Goal: Task Accomplishment & Management: Use online tool/utility

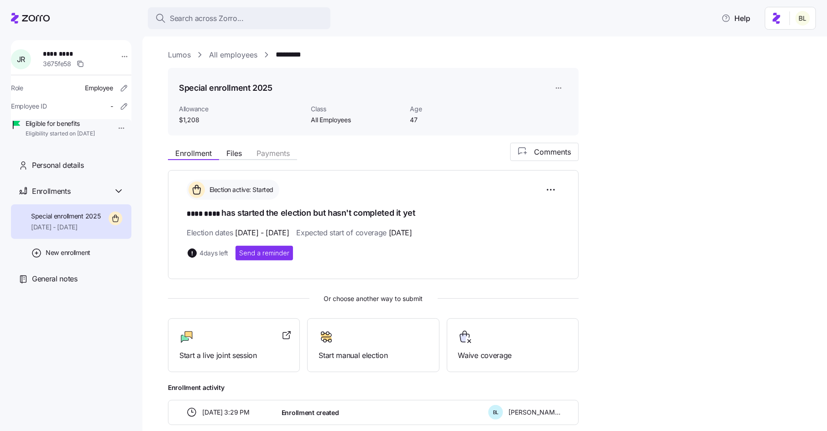
click at [182, 53] on link "Lumos" at bounding box center [179, 54] width 23 height 11
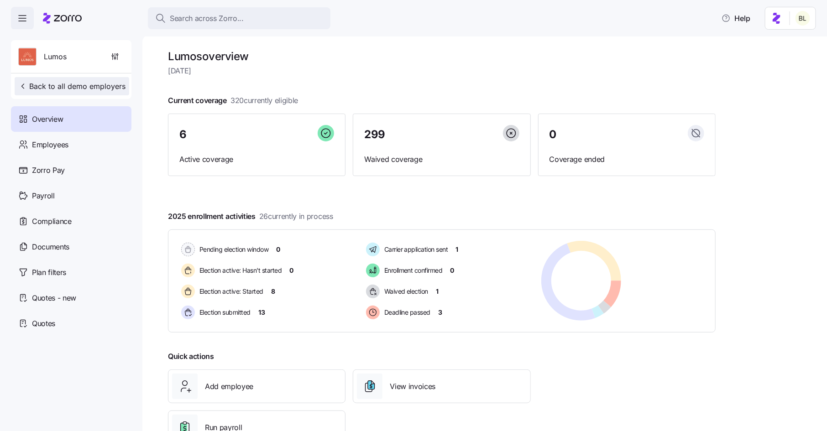
click at [79, 86] on span "Back to all demo employers" at bounding box center [71, 86] width 107 height 11
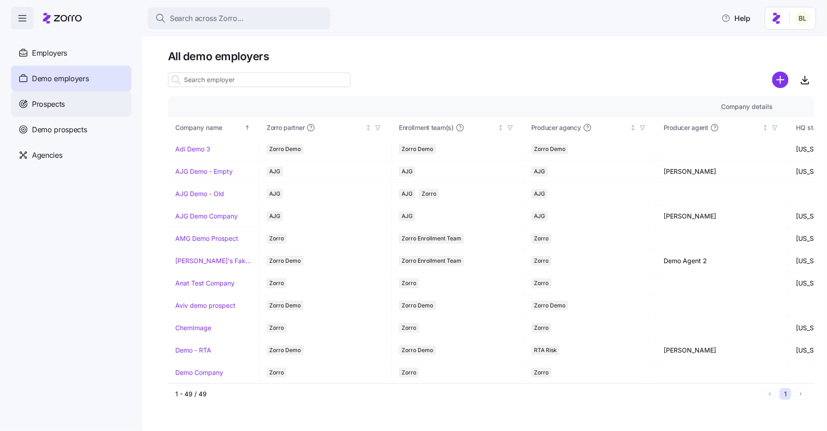
click at [55, 101] on span "Prospects" at bounding box center [48, 104] width 33 height 11
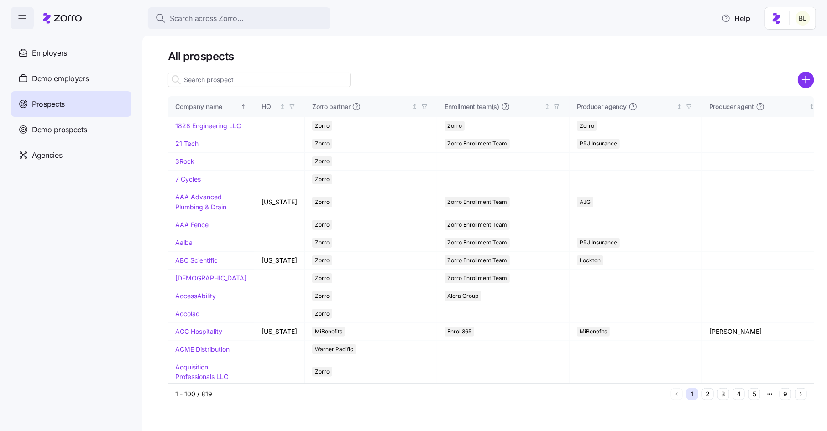
click at [228, 83] on input at bounding box center [259, 80] width 183 height 15
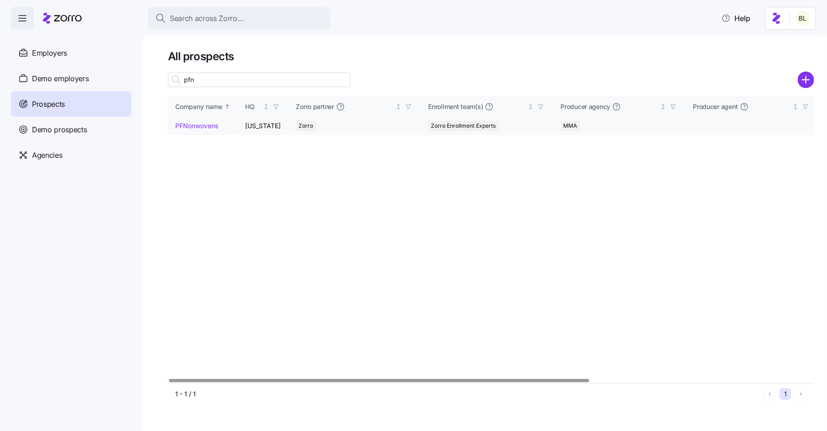
type input "pfn"
click at [202, 123] on link "PFNonwovens" at bounding box center [196, 126] width 43 height 8
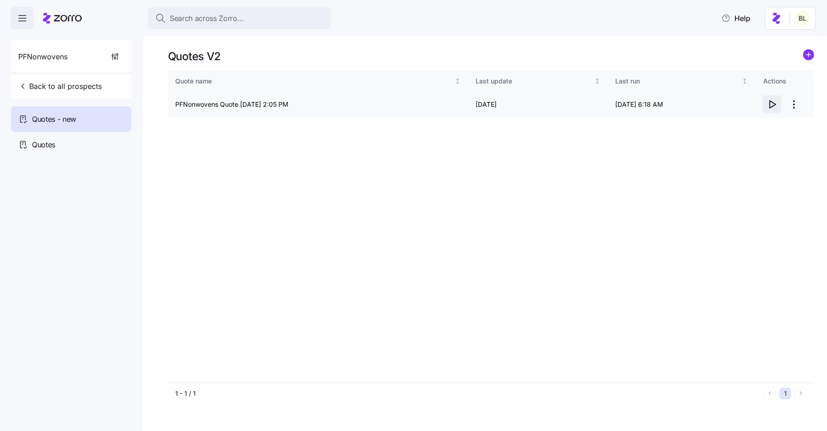
click at [769, 102] on icon "button" at bounding box center [772, 104] width 11 height 11
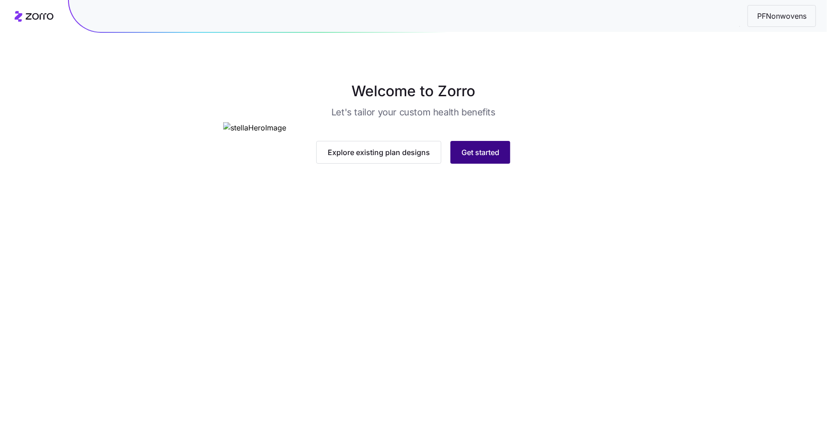
click at [477, 158] on span "Get started" at bounding box center [480, 152] width 38 height 11
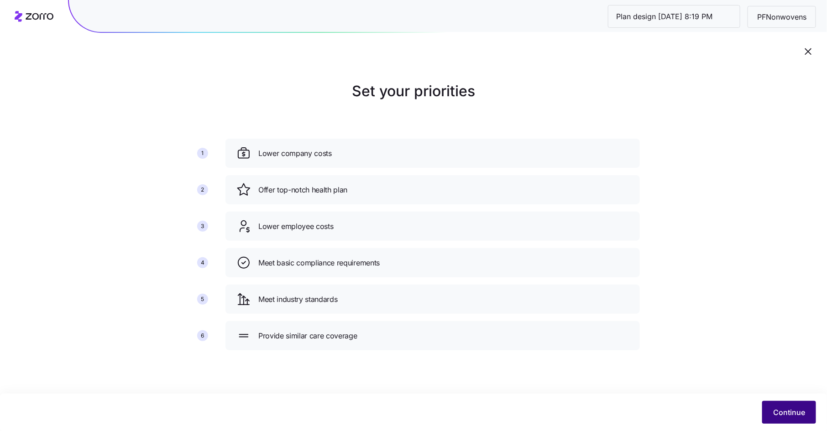
click at [775, 408] on span "Continue" at bounding box center [789, 412] width 32 height 11
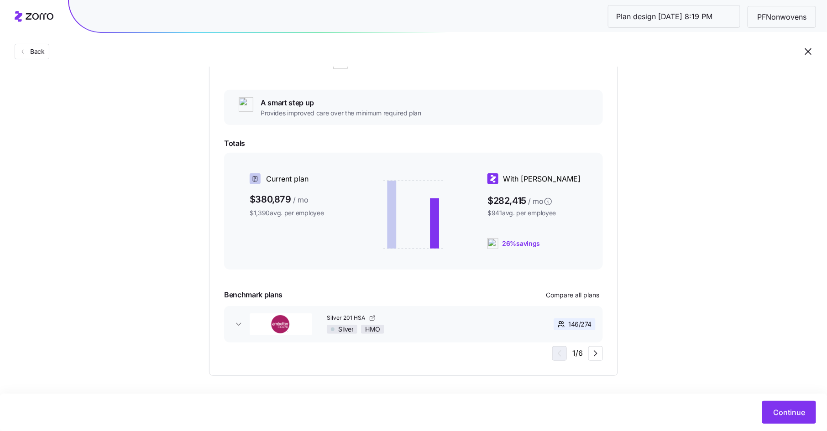
scroll to position [147, 0]
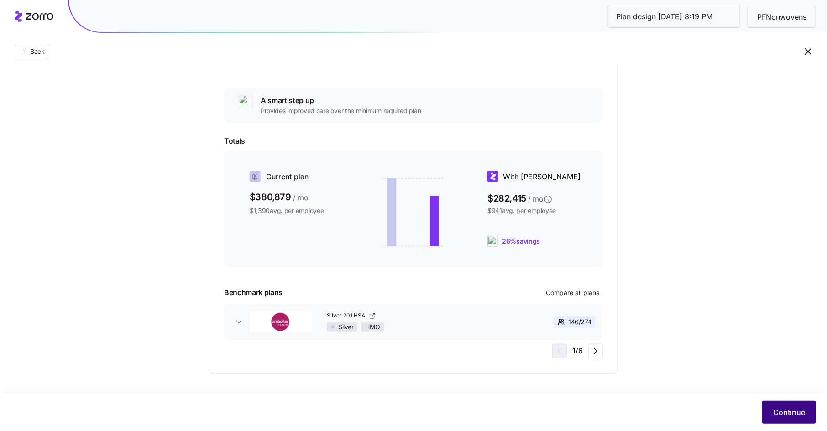
click at [776, 409] on span "Continue" at bounding box center [789, 412] width 32 height 11
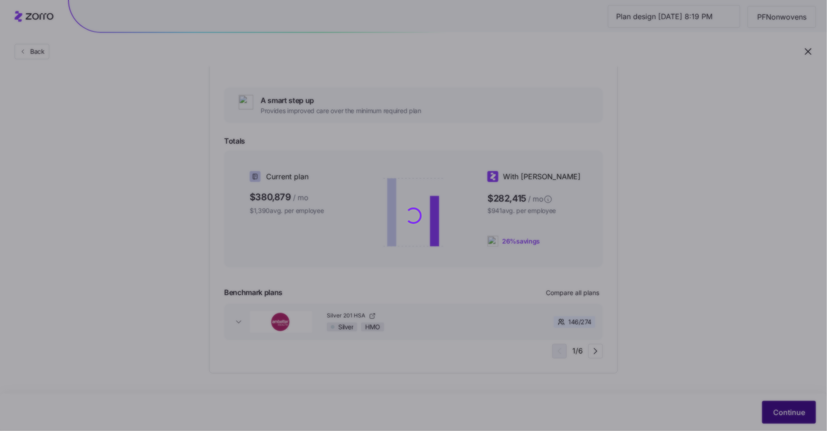
scroll to position [0, 0]
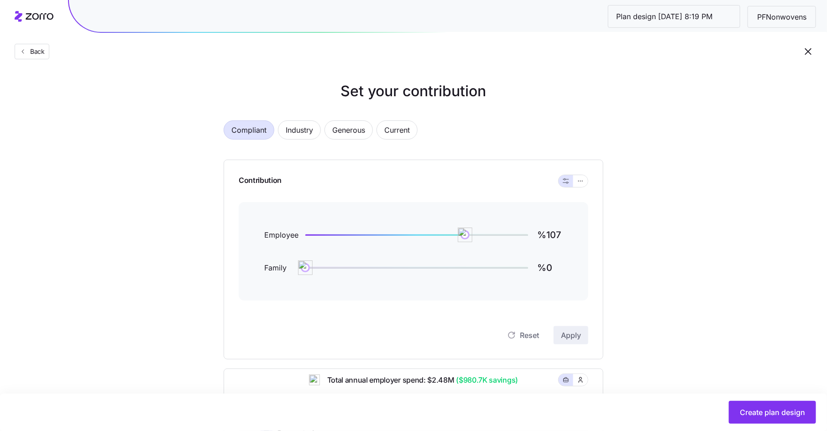
click at [581, 188] on div "Contribution" at bounding box center [414, 181] width 350 height 42
click at [581, 182] on icon "button" at bounding box center [580, 181] width 6 height 11
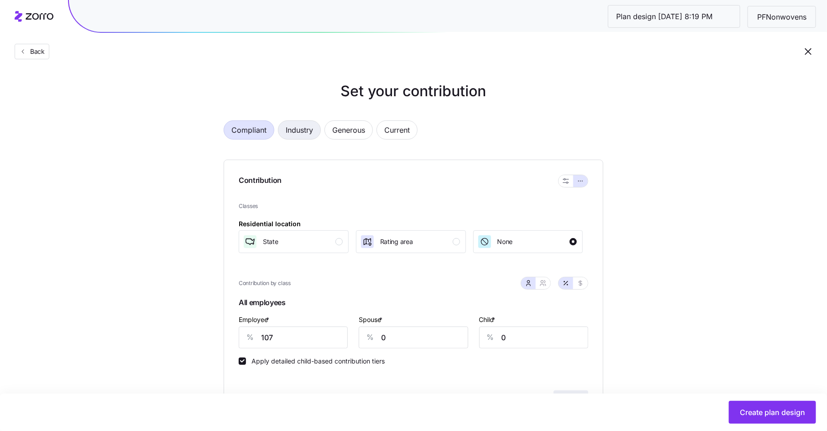
click at [304, 130] on span "Industry" at bounding box center [299, 130] width 27 height 18
click at [32, 47] on button "Back" at bounding box center [32, 52] width 35 height 16
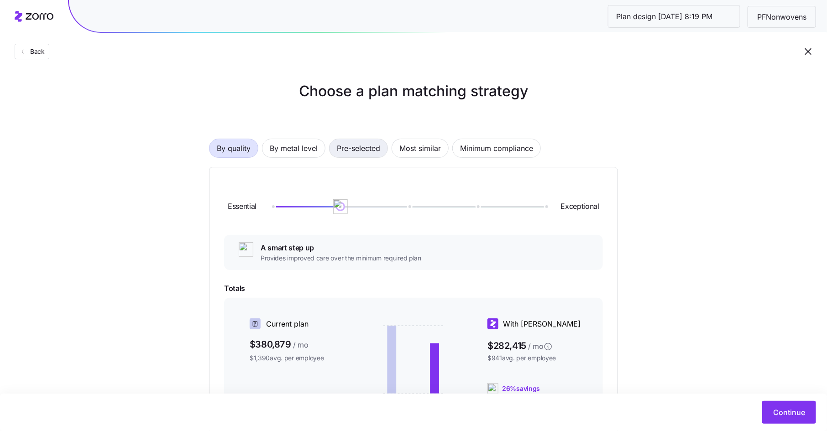
click at [373, 154] on span "Pre-selected" at bounding box center [358, 148] width 43 height 18
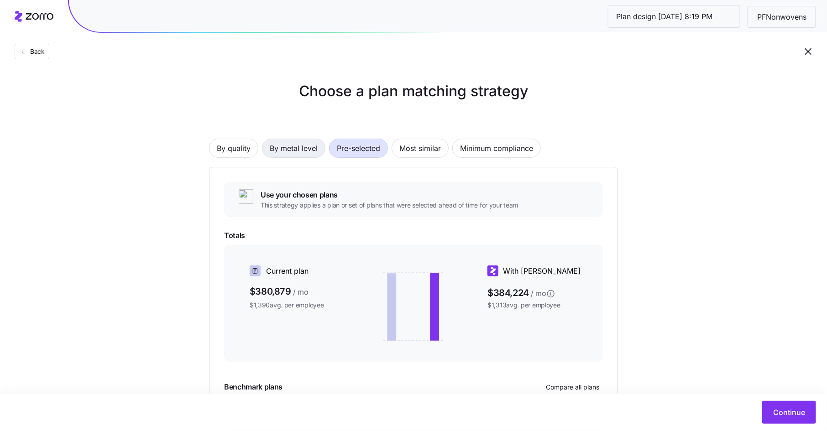
click at [295, 149] on span "By metal level" at bounding box center [294, 148] width 48 height 18
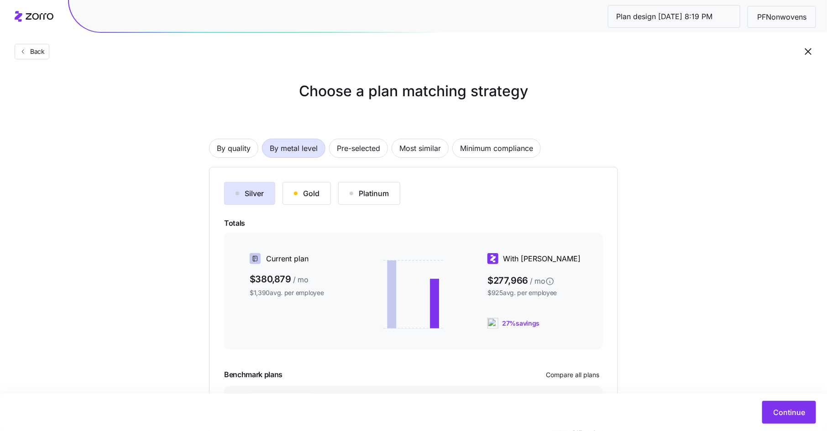
click at [307, 189] on div "Gold" at bounding box center [307, 193] width 26 height 11
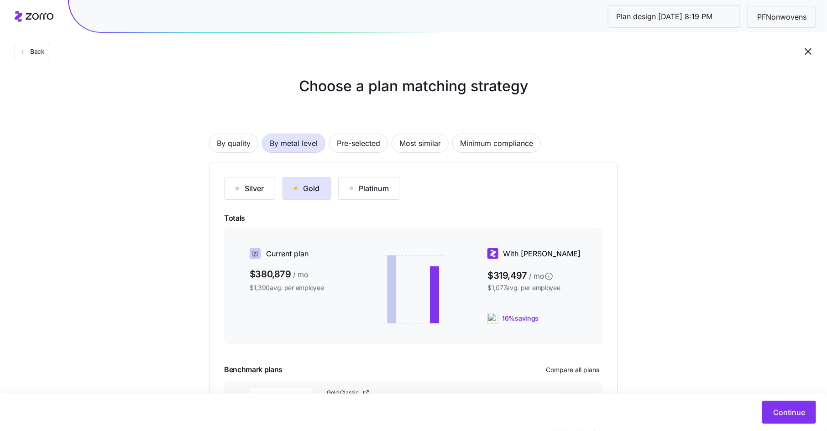
scroll to position [83, 0]
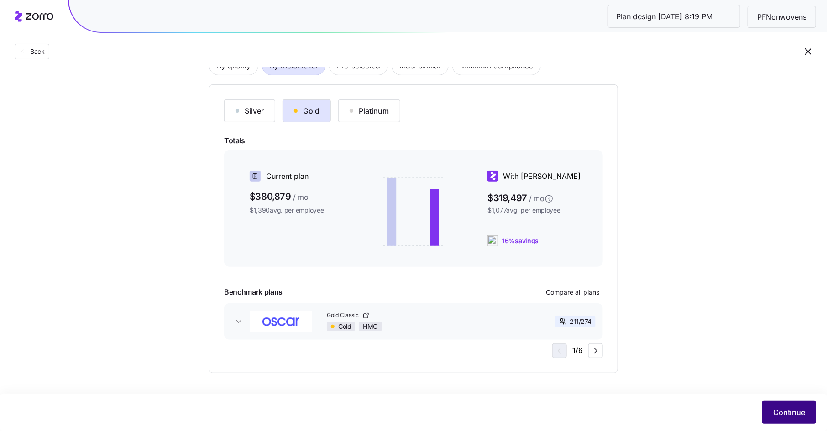
click at [783, 410] on span "Continue" at bounding box center [789, 412] width 32 height 11
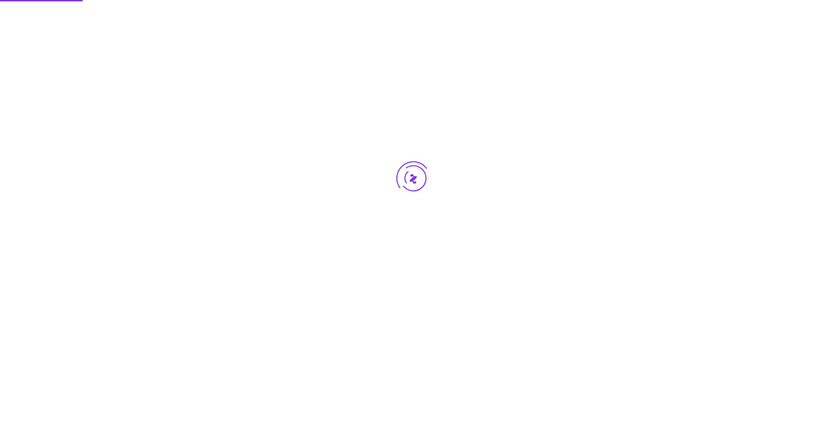
scroll to position [0, 0]
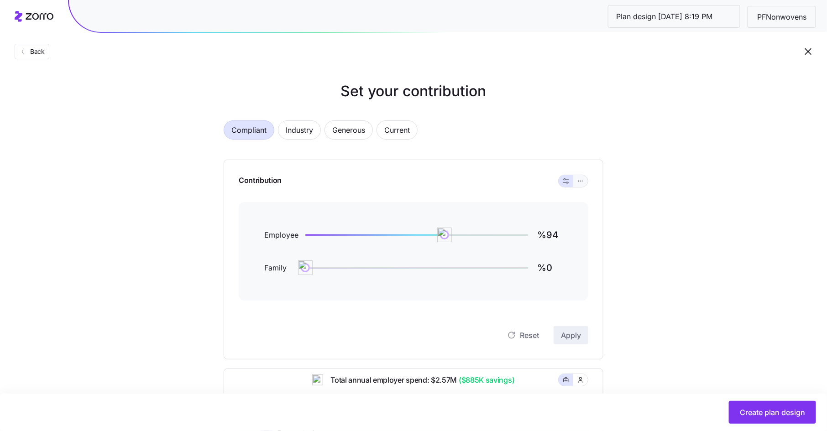
click at [578, 180] on icon "button" at bounding box center [580, 181] width 6 height 11
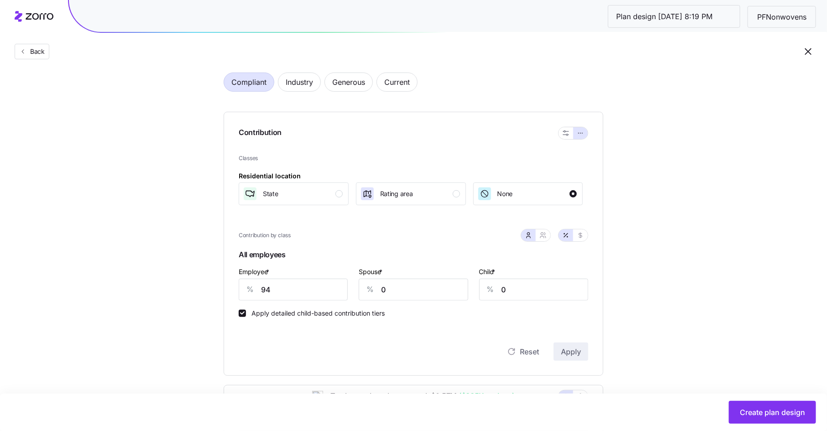
scroll to position [53, 0]
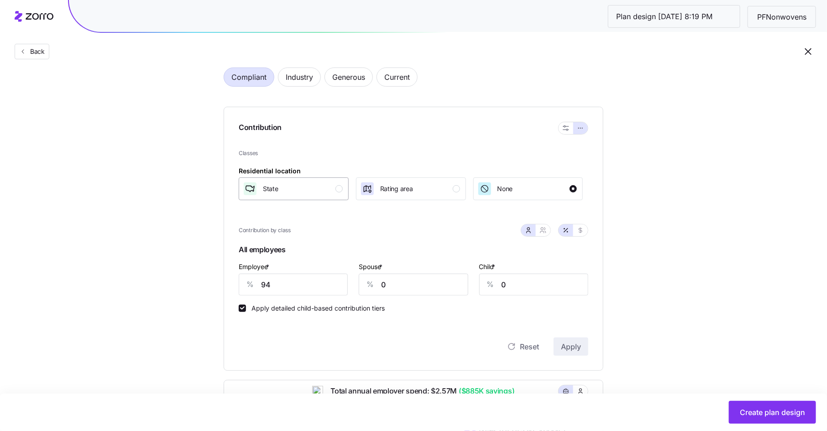
click at [334, 187] on div "State" at bounding box center [293, 189] width 100 height 15
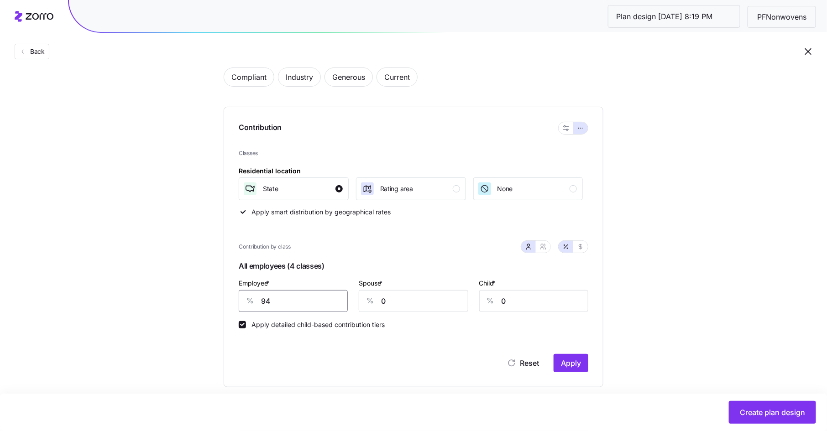
drag, startPoint x: 275, startPoint y: 302, endPoint x: 258, endPoint y: 302, distance: 17.3
click at [258, 302] on div "% 94" at bounding box center [293, 301] width 109 height 22
type input "70"
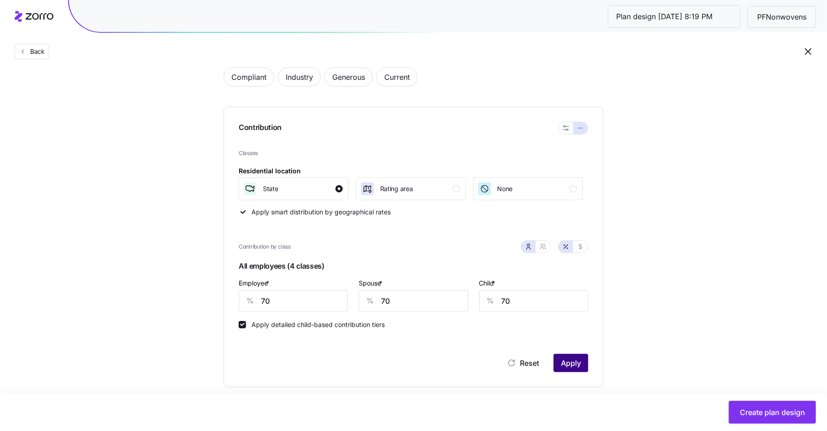
click at [573, 361] on span "Apply" at bounding box center [571, 363] width 20 height 11
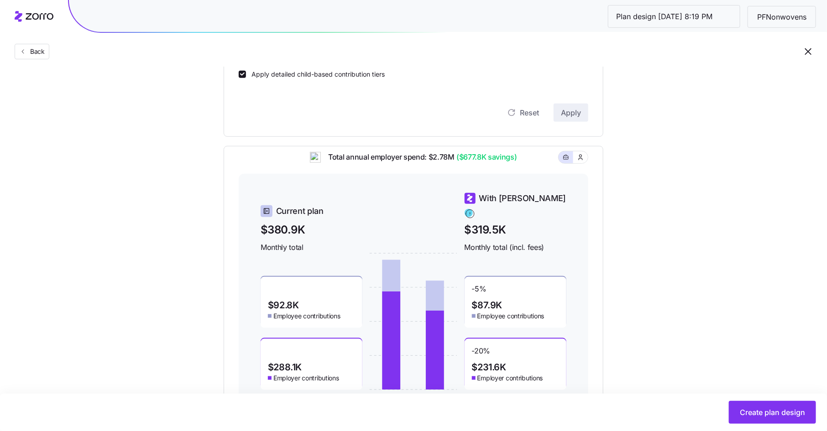
scroll to position [344, 0]
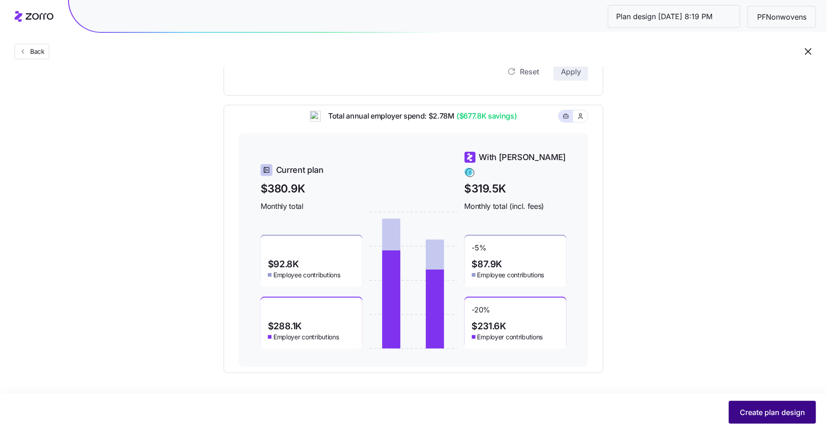
click at [749, 408] on span "Create plan design" at bounding box center [772, 412] width 65 height 11
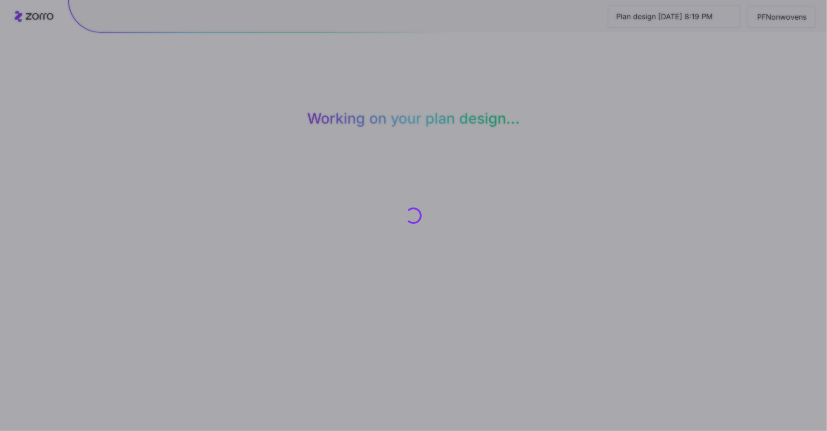
scroll to position [0, 0]
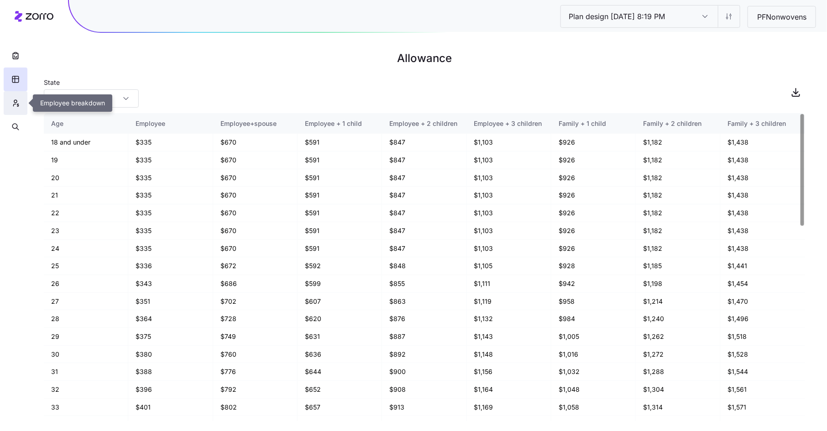
click at [17, 104] on icon "button" at bounding box center [15, 103] width 8 height 9
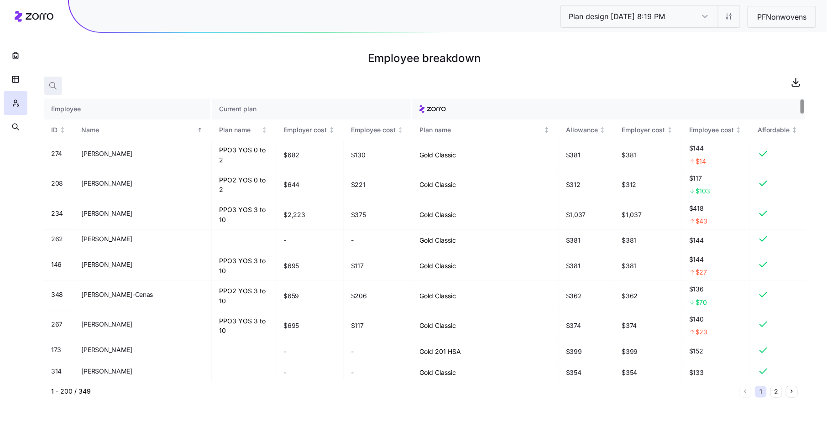
click at [52, 83] on icon "button" at bounding box center [52, 85] width 9 height 9
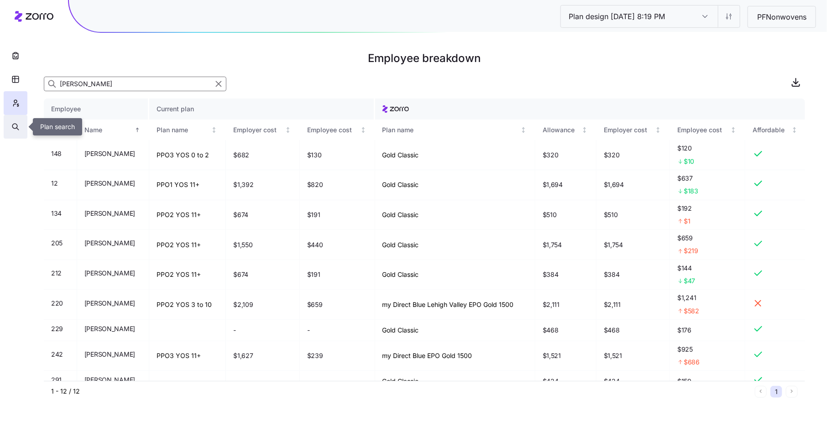
type input "[PERSON_NAME]"
click at [16, 126] on icon "button" at bounding box center [15, 126] width 8 height 9
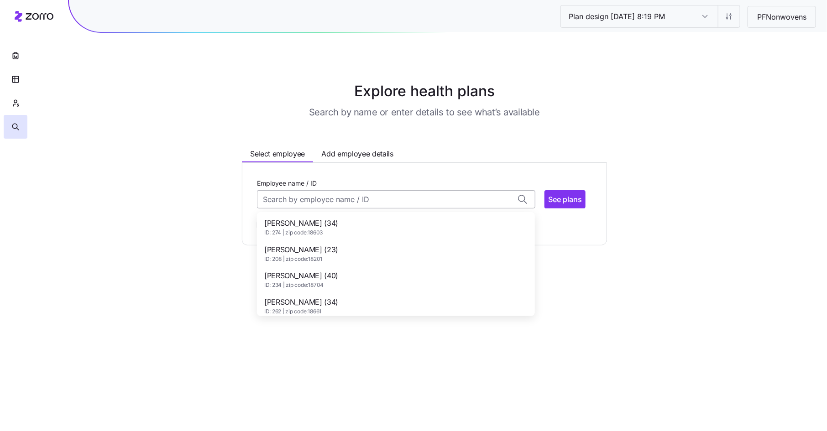
click at [289, 202] on input "Employee name / ID" at bounding box center [396, 199] width 278 height 18
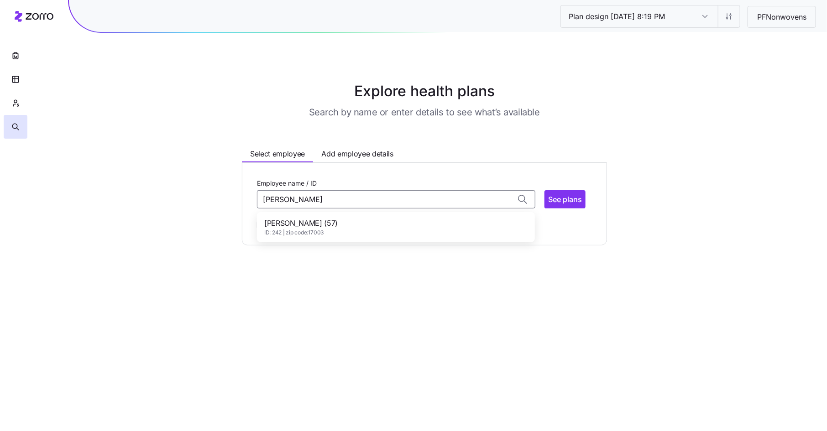
click at [365, 224] on div "[PERSON_NAME] (57) ID: 242 | zip code: 17003" at bounding box center [396, 227] width 274 height 26
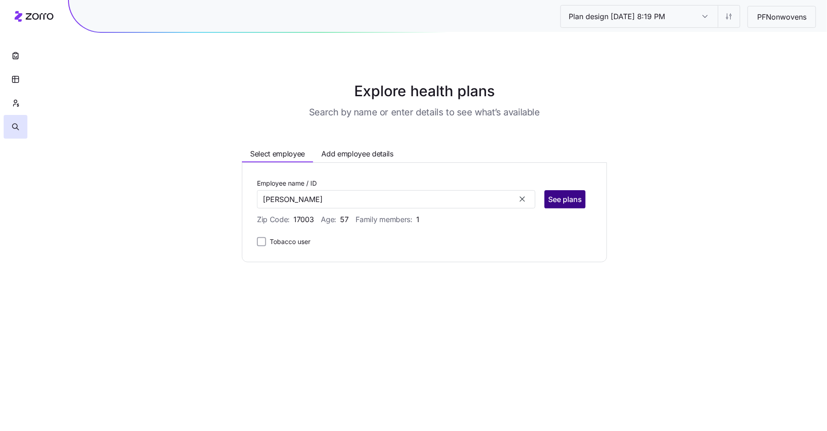
click at [578, 198] on span "See plans" at bounding box center [565, 199] width 34 height 11
type input "[PERSON_NAME] (ID: 242)"
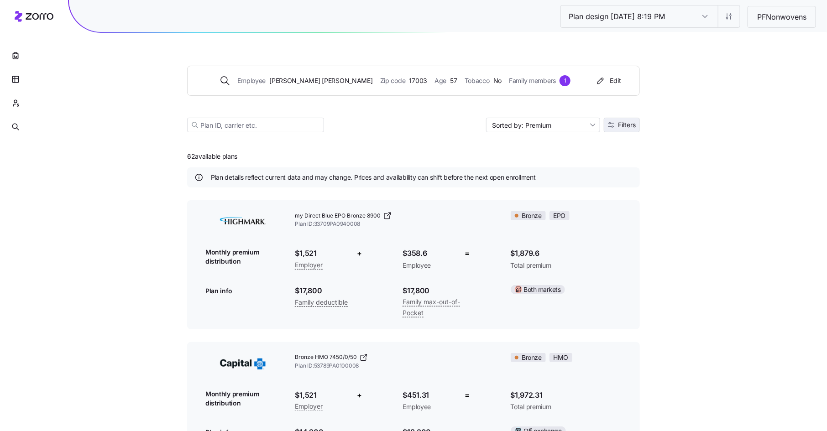
click at [625, 124] on span "Filters" at bounding box center [627, 125] width 18 height 6
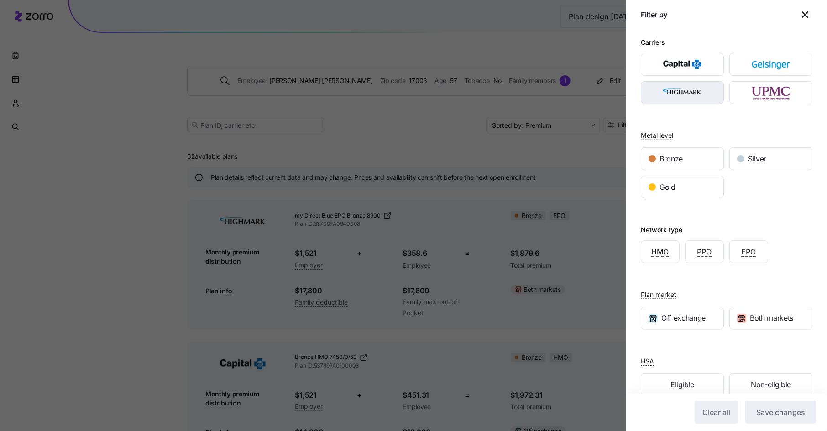
click at [697, 96] on img "button" at bounding box center [682, 92] width 67 height 18
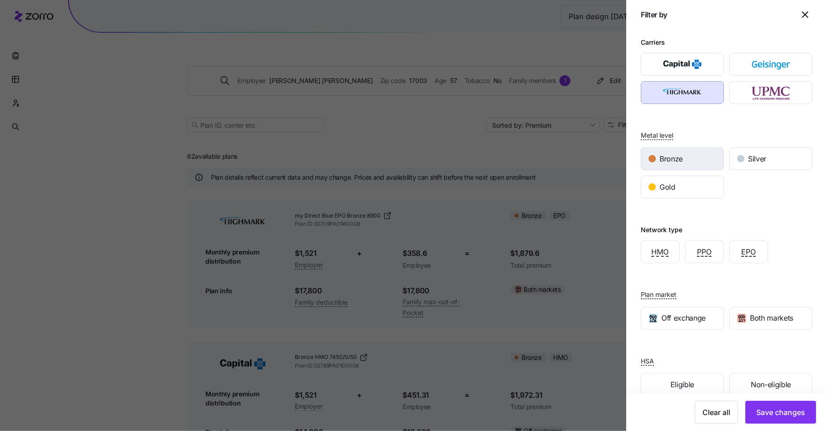
click at [665, 157] on span "Bronze" at bounding box center [670, 158] width 23 height 11
click at [774, 414] on span "Save changes" at bounding box center [780, 412] width 49 height 11
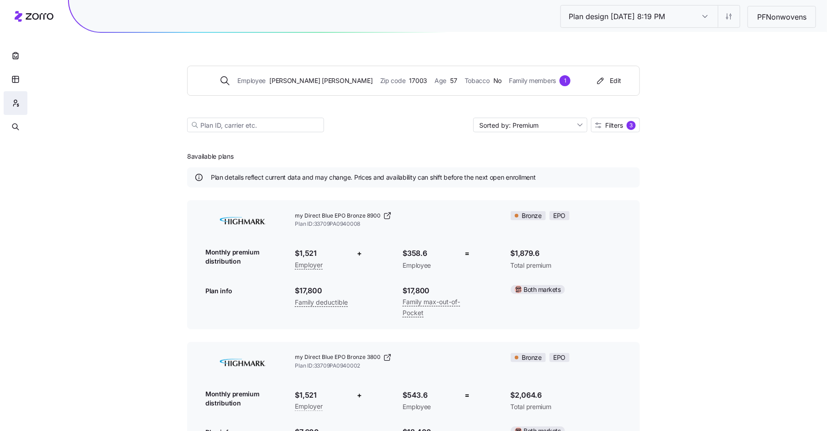
drag, startPoint x: 31, startPoint y: 101, endPoint x: 24, endPoint y: 102, distance: 7.3
click at [20, 102] on button "button" at bounding box center [16, 103] width 24 height 24
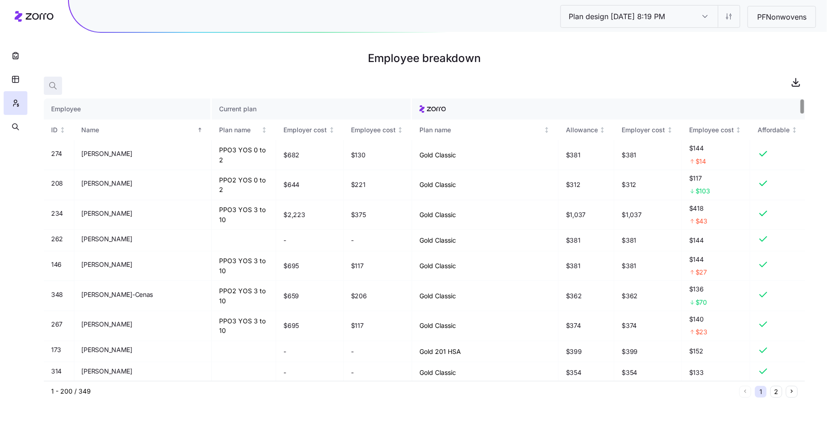
click at [55, 86] on icon "button" at bounding box center [52, 85] width 9 height 9
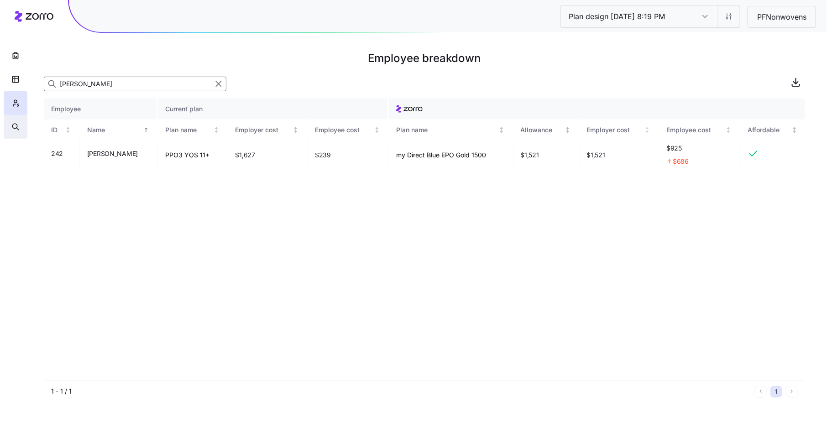
type input "[PERSON_NAME]"
click at [15, 121] on button "button" at bounding box center [16, 127] width 24 height 24
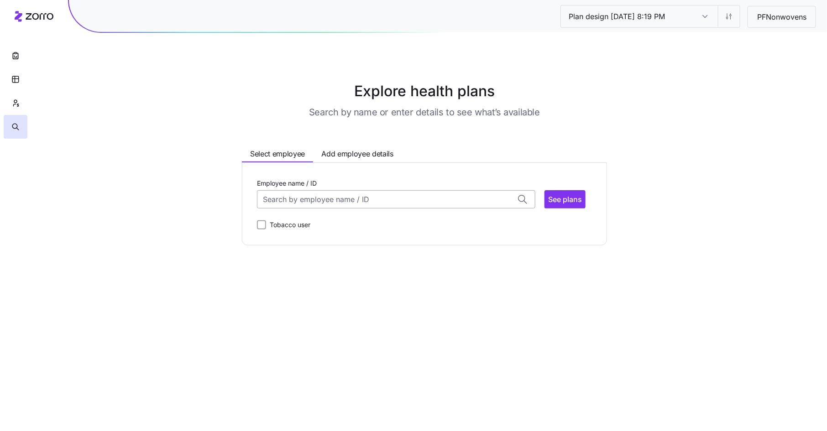
click at [420, 202] on input "Employee name / ID" at bounding box center [396, 199] width 278 height 18
click at [454, 230] on div "[PERSON_NAME] (57) ID: 242 | zip code: 17003" at bounding box center [396, 227] width 274 height 26
click at [575, 190] on button "See plans" at bounding box center [564, 199] width 41 height 18
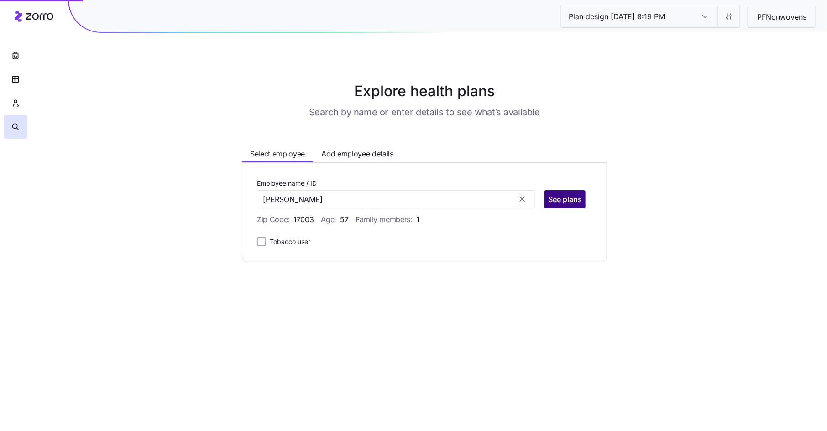
type input "[PERSON_NAME] (ID: 242)"
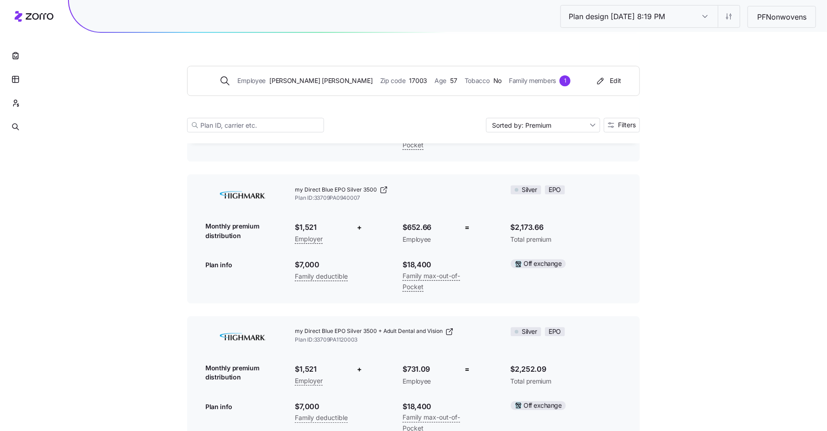
scroll to position [1027, 0]
